Goal: Transaction & Acquisition: Purchase product/service

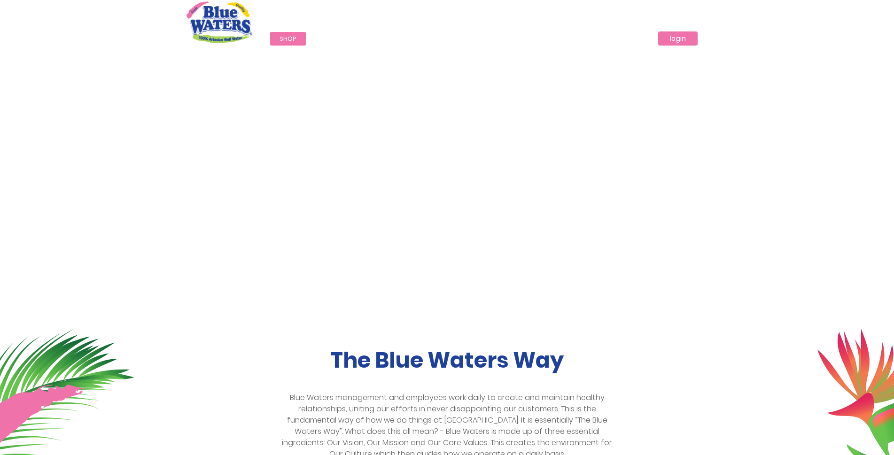
click at [674, 36] on link "login" at bounding box center [677, 38] width 39 height 14
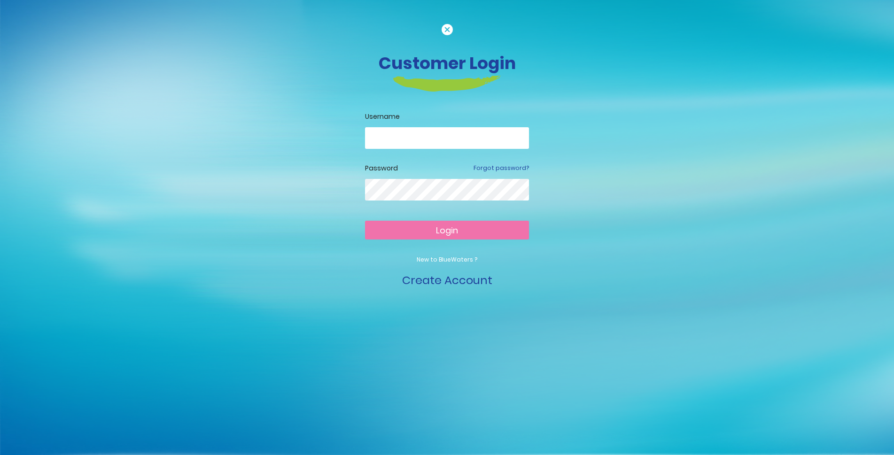
click at [417, 141] on input "email" at bounding box center [447, 138] width 164 height 22
type input "**********"
click at [455, 231] on span "Login" at bounding box center [447, 231] width 22 height 12
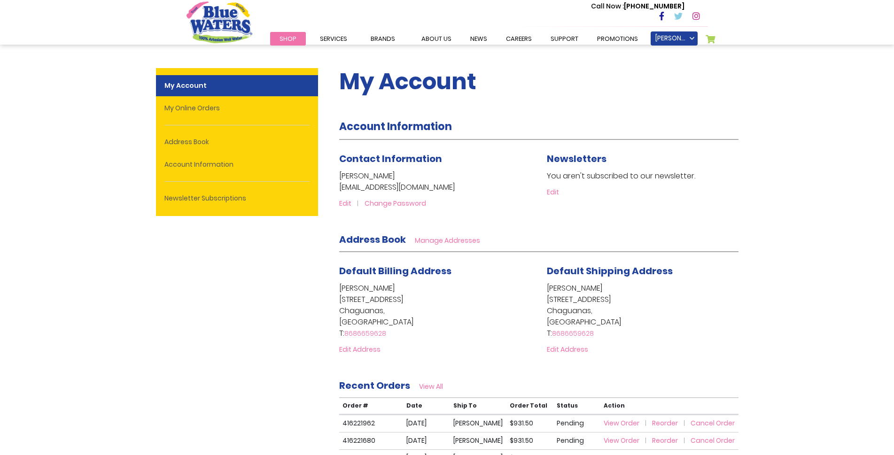
click at [288, 35] on span "Shop" at bounding box center [288, 38] width 17 height 9
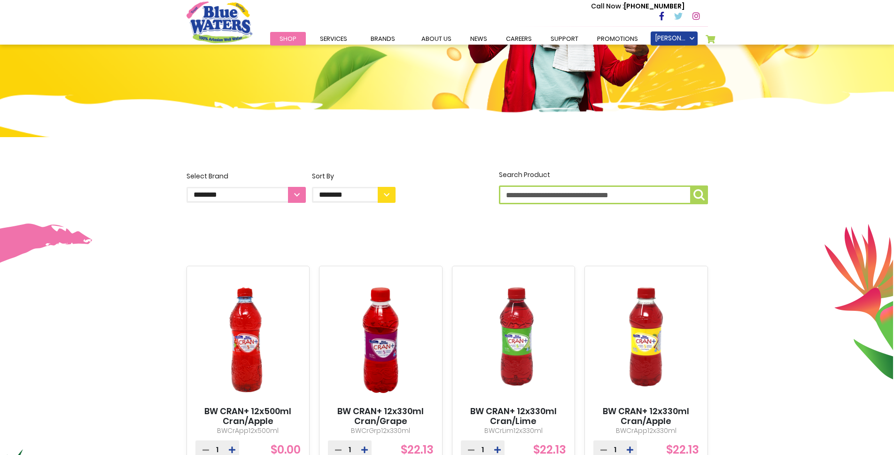
scroll to position [136, 0]
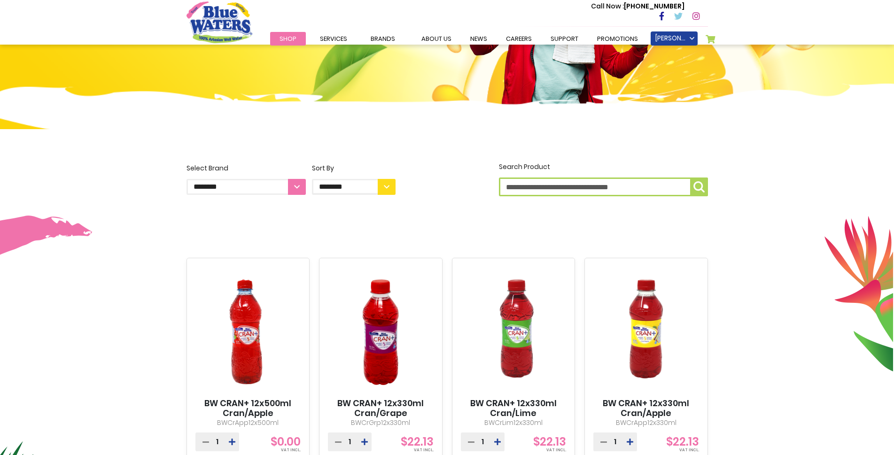
click at [296, 186] on select "**********" at bounding box center [246, 187] width 119 height 16
select select "**********"
click at [187, 179] on select "**********" at bounding box center [246, 187] width 119 height 16
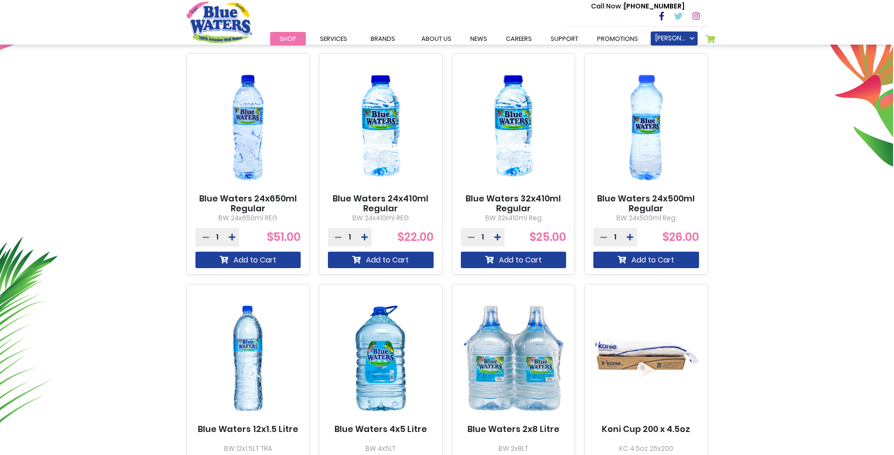
scroll to position [341, 0]
click at [365, 236] on icon at bounding box center [364, 237] width 7 height 8
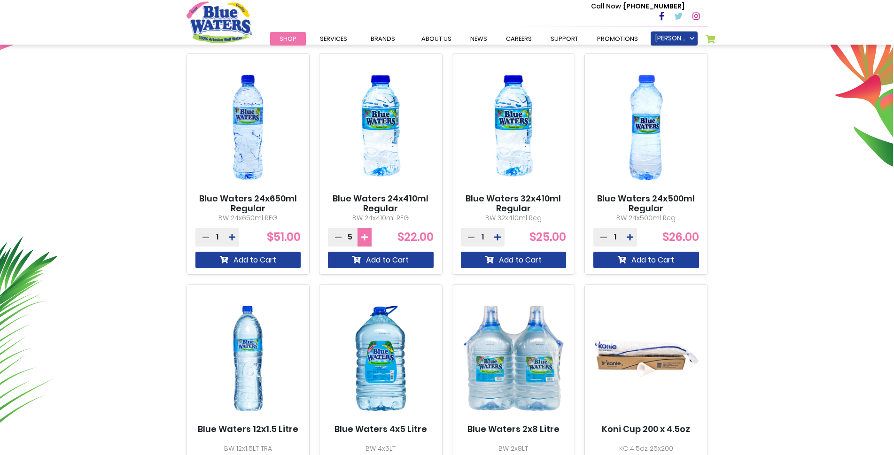
click at [365, 236] on icon at bounding box center [364, 237] width 7 height 8
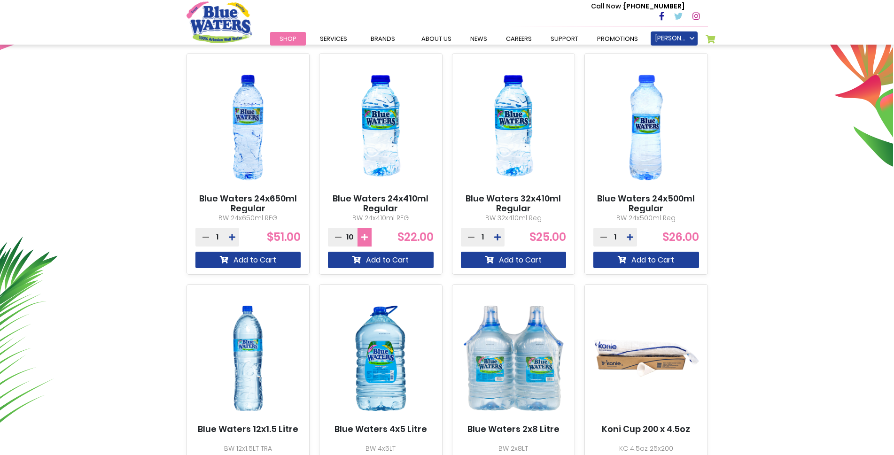
click at [365, 236] on icon at bounding box center [364, 237] width 7 height 8
click at [365, 235] on icon at bounding box center [364, 237] width 7 height 8
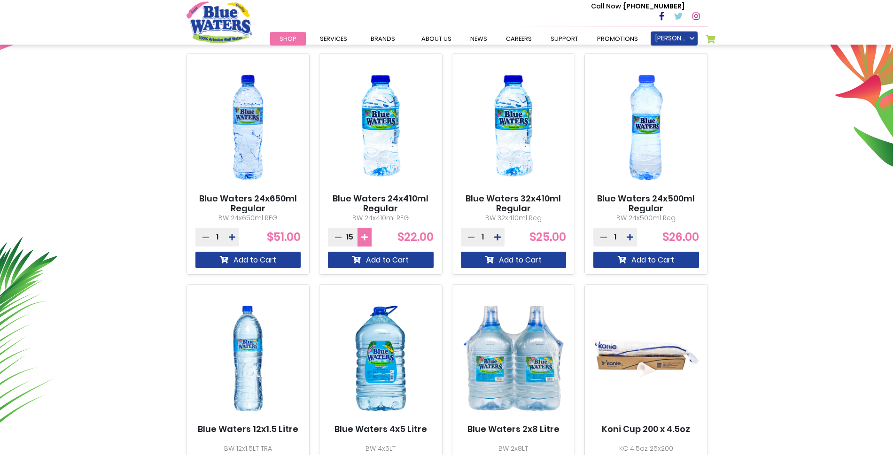
click at [365, 235] on icon at bounding box center [364, 237] width 7 height 8
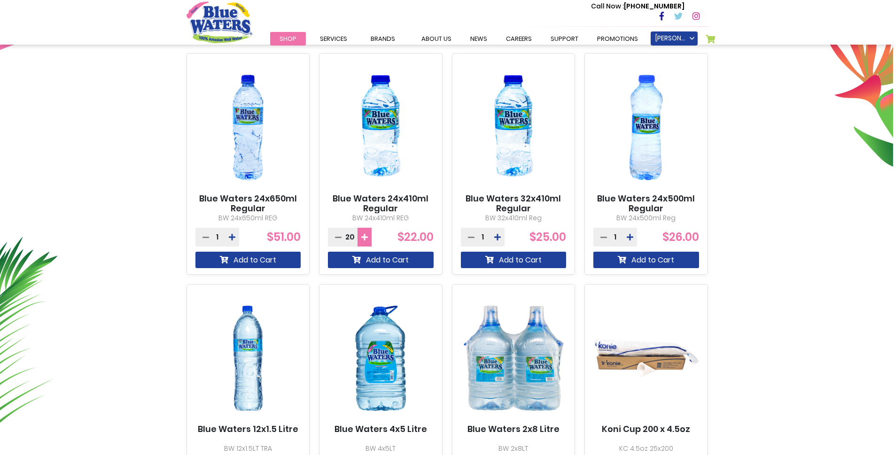
click at [365, 235] on icon at bounding box center [364, 237] width 7 height 8
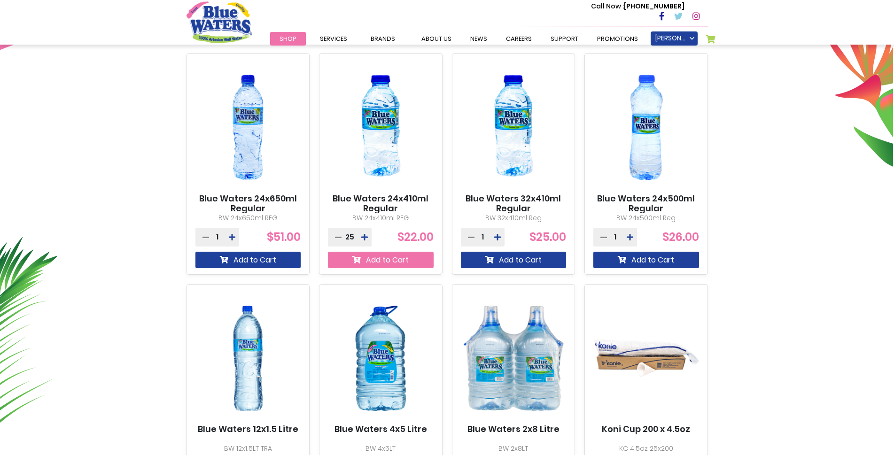
click at [374, 260] on button "Add to Cart" at bounding box center [381, 260] width 106 height 16
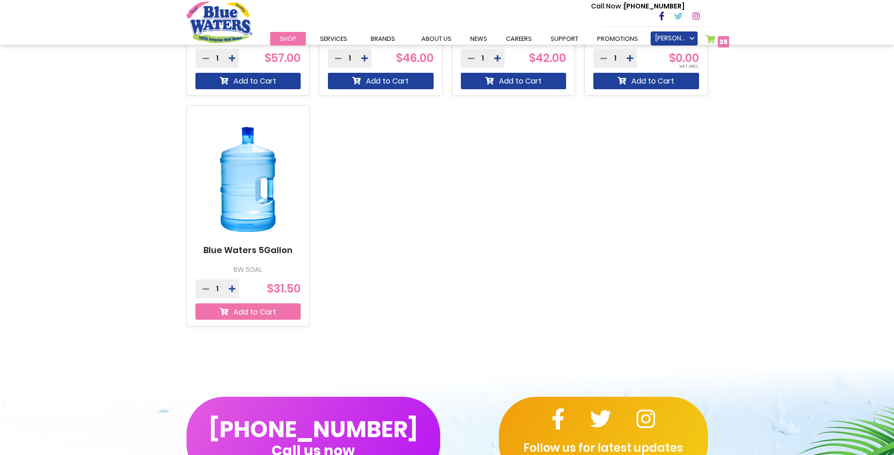
scroll to position [776, 0]
click at [233, 288] on icon at bounding box center [232, 289] width 7 height 8
click at [239, 311] on button "Add to Cart" at bounding box center [248, 311] width 106 height 16
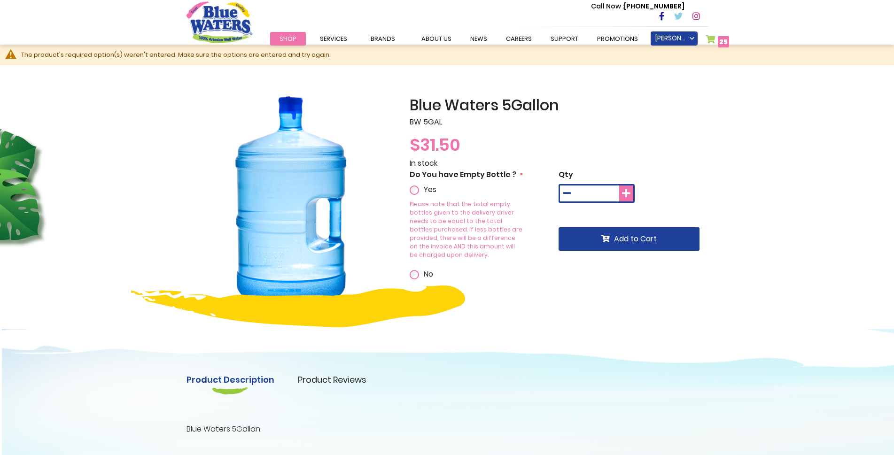
click at [627, 193] on icon at bounding box center [626, 193] width 8 height 9
type input "*"
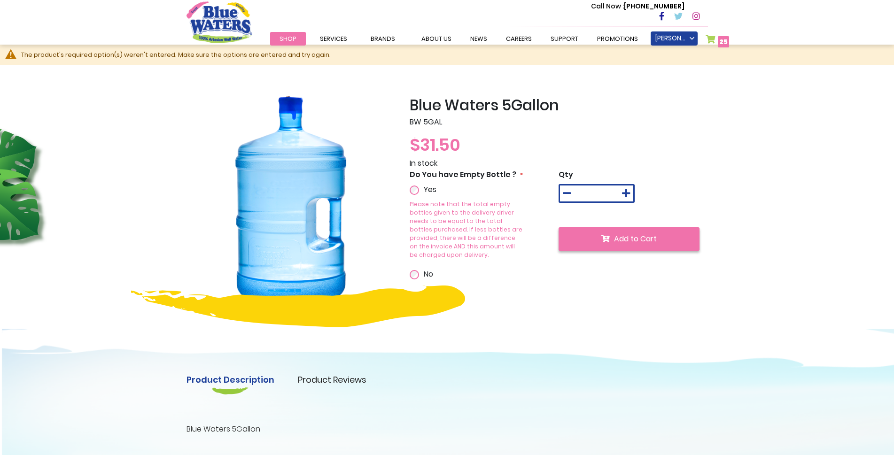
click at [628, 241] on span "Add to Cart" at bounding box center [635, 238] width 43 height 11
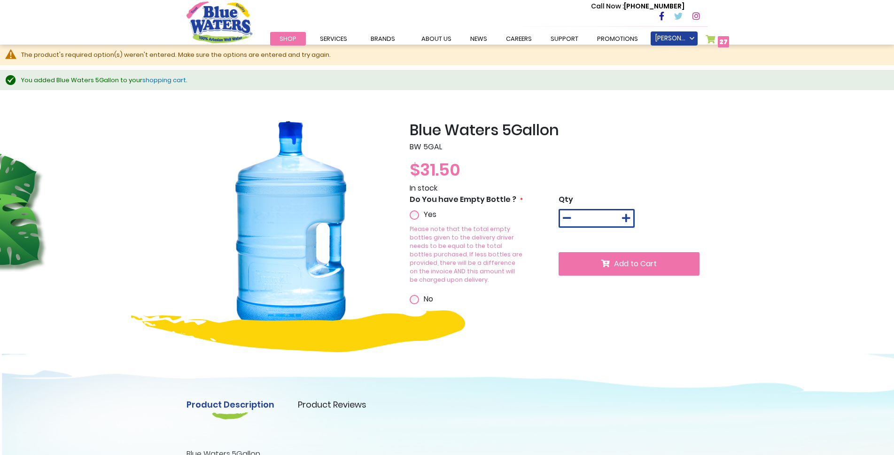
click at [289, 37] on span "Shop" at bounding box center [288, 38] width 17 height 9
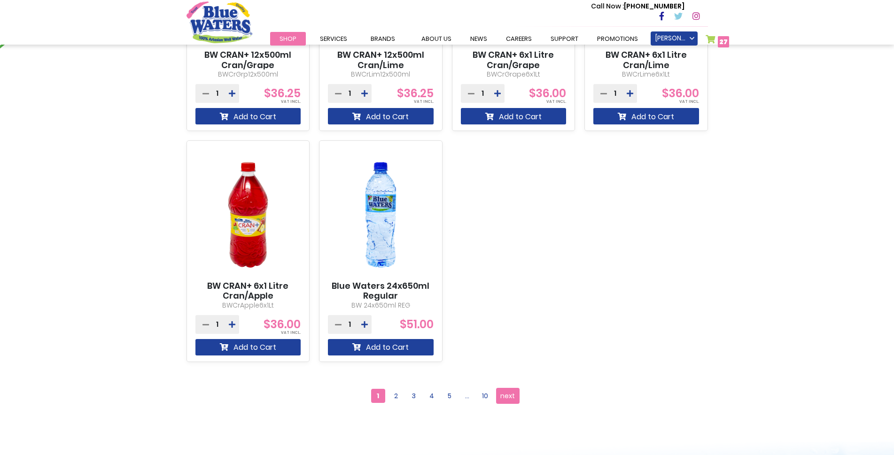
scroll to position [751, 0]
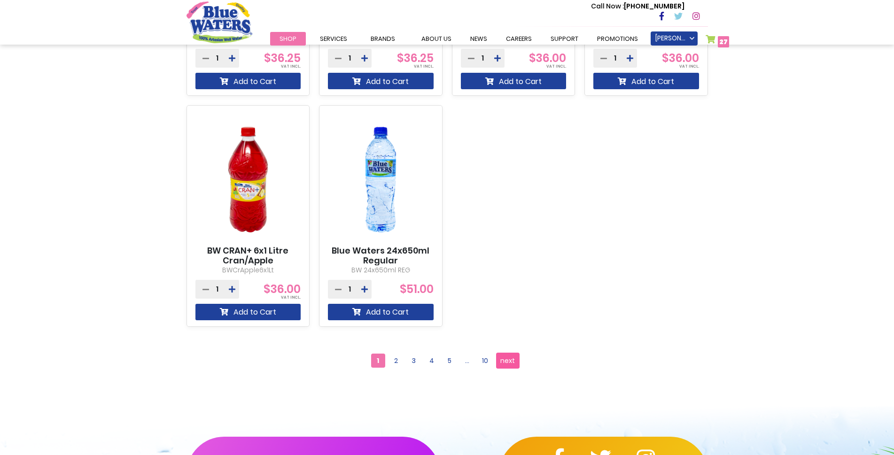
click at [505, 359] on span "next" at bounding box center [507, 361] width 15 height 14
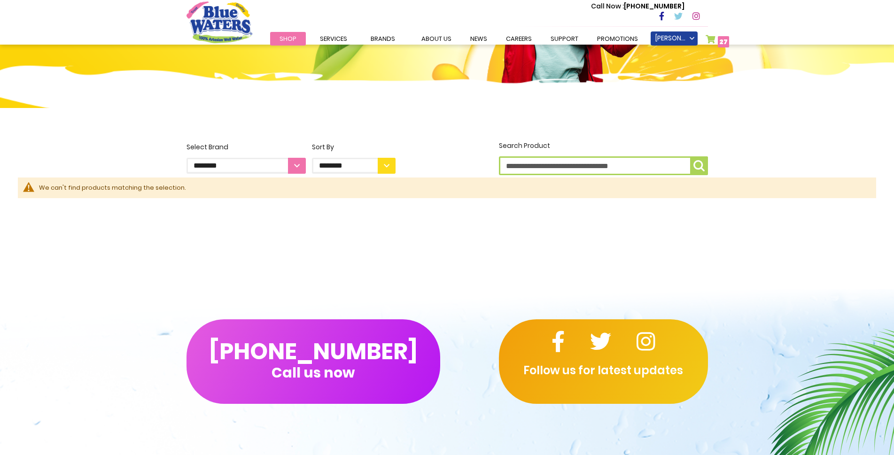
scroll to position [157, 0]
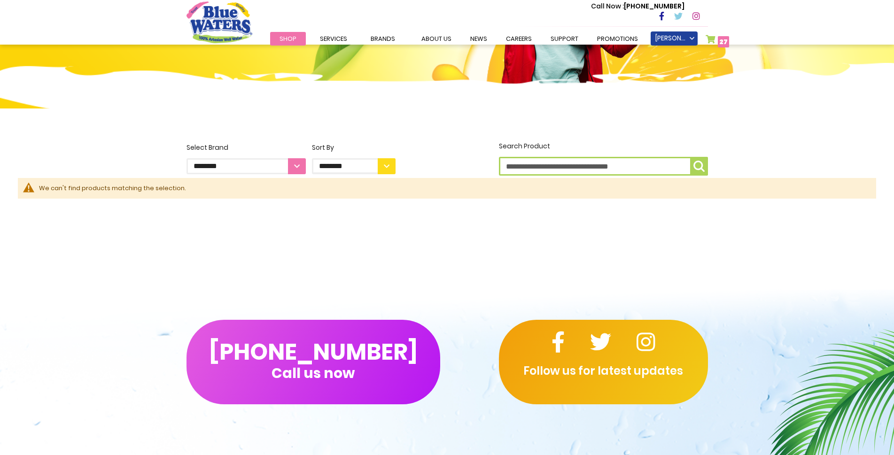
click at [301, 166] on select "**********" at bounding box center [246, 166] width 119 height 16
click at [295, 165] on select "**********" at bounding box center [246, 166] width 119 height 16
drag, startPoint x: 722, startPoint y: 40, endPoint x: 698, endPoint y: 51, distance: 26.5
click at [722, 39] on span "27" at bounding box center [723, 41] width 8 height 9
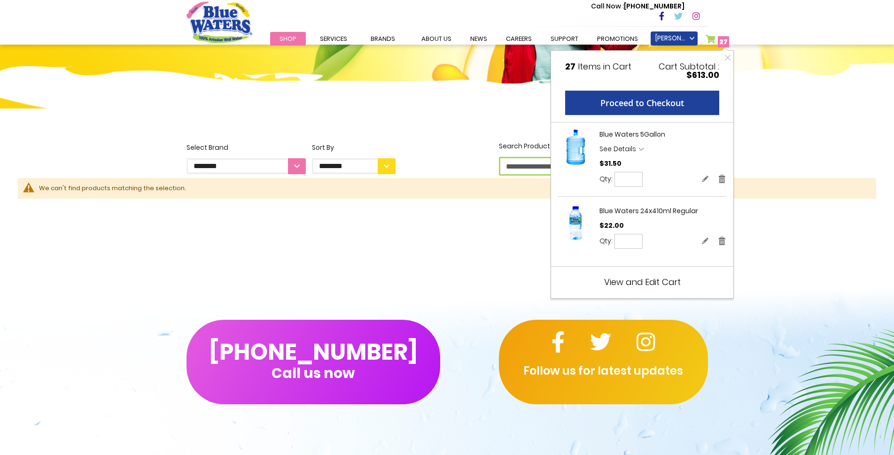
click at [623, 284] on span "View and Edit Cart" at bounding box center [642, 282] width 77 height 12
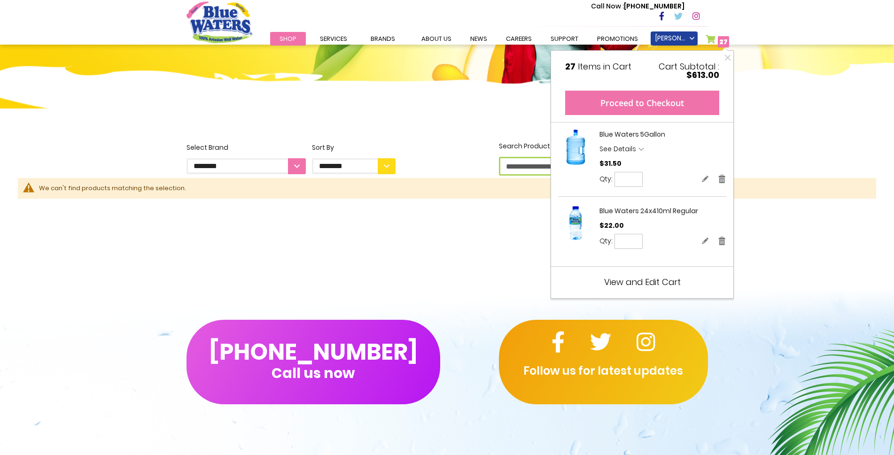
drag, startPoint x: 669, startPoint y: 100, endPoint x: 684, endPoint y: 141, distance: 44.0
click at [669, 101] on button "Proceed to Checkout" at bounding box center [642, 103] width 154 height 24
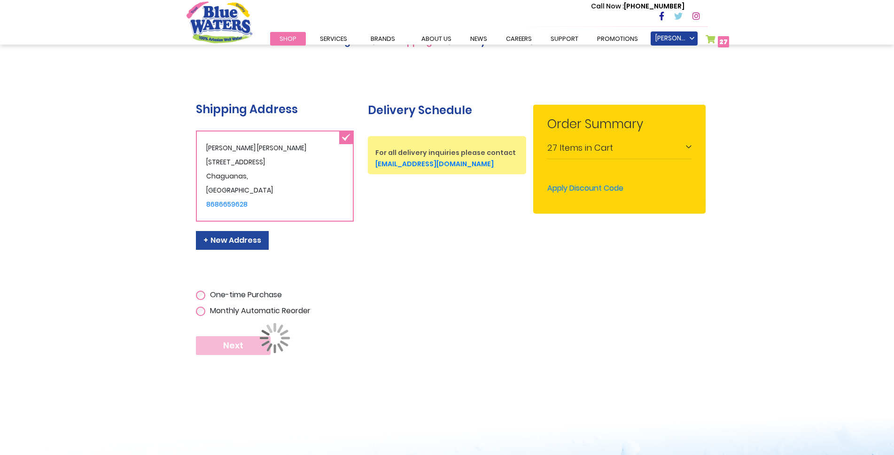
scroll to position [136, 0]
click at [225, 351] on span "Next" at bounding box center [233, 346] width 20 height 10
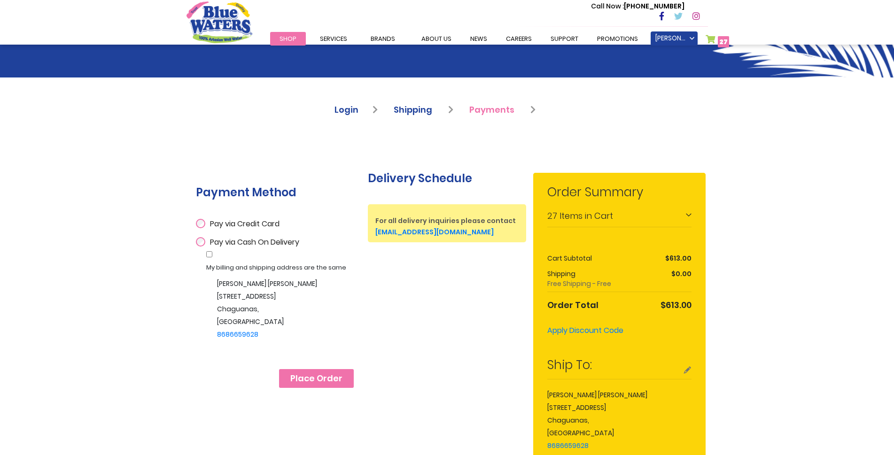
scroll to position [136, 0]
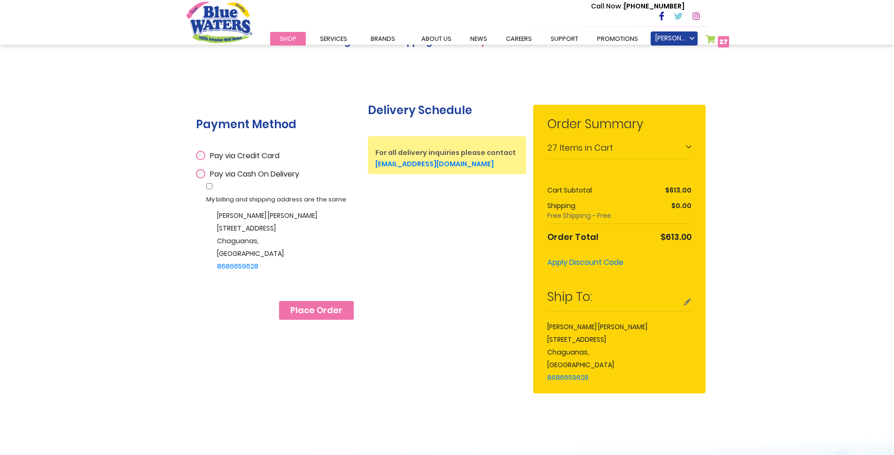
click at [322, 309] on span "Place Order" at bounding box center [316, 310] width 52 height 10
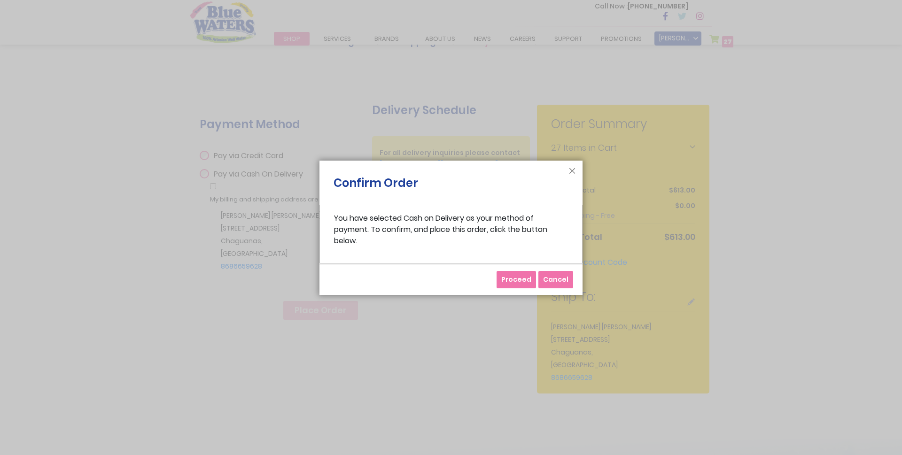
click at [517, 280] on span "Proceed" at bounding box center [516, 279] width 30 height 9
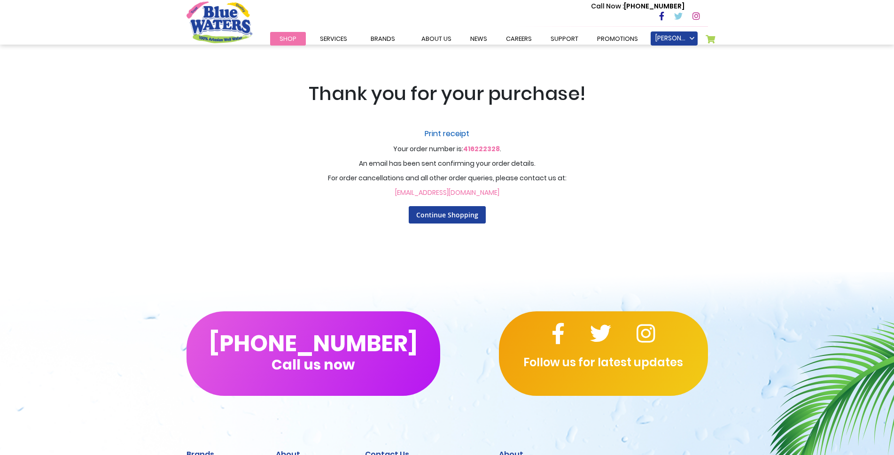
click at [444, 133] on link "Print receipt" at bounding box center [447, 133] width 583 height 11
click at [688, 41] on link "NATASHIA WILSON" at bounding box center [674, 38] width 47 height 14
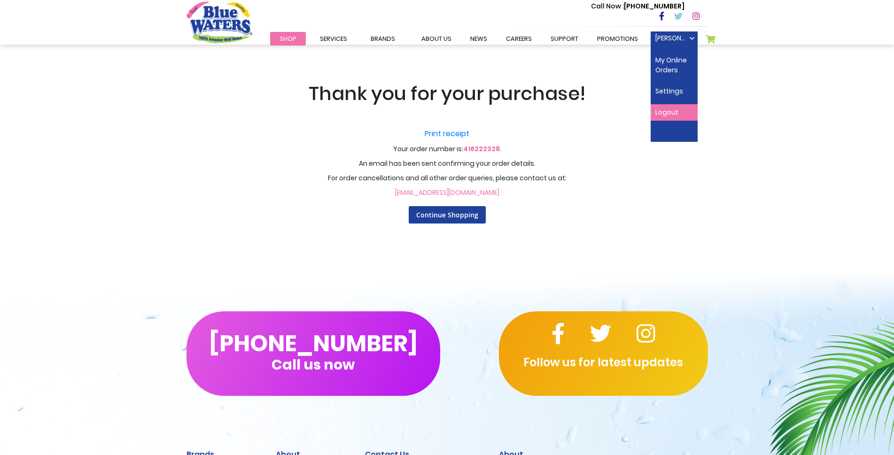
click at [675, 109] on link "Logout" at bounding box center [674, 112] width 47 height 16
